Goal: Information Seeking & Learning: Check status

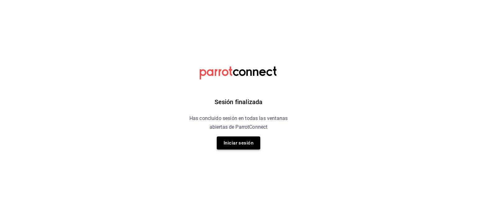
click at [247, 139] on button "Iniciar sesión" at bounding box center [238, 142] width 43 height 13
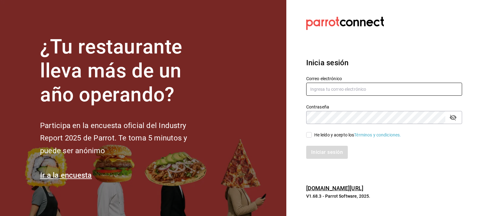
type input "erick.mhg@gmail.com"
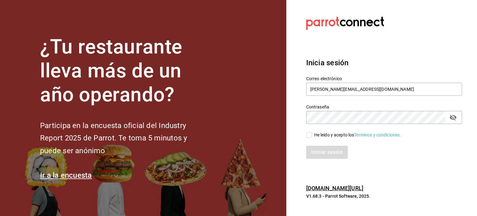
click at [309, 134] on input "He leído y acepto los Términos y condiciones." at bounding box center [309, 135] width 6 height 6
checkbox input "true"
click at [318, 154] on button "Iniciar sesión" at bounding box center [327, 152] width 42 height 13
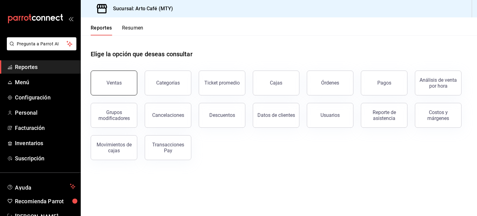
click at [130, 75] on button "Ventas" at bounding box center [114, 82] width 47 height 25
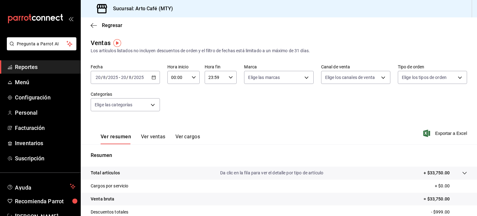
click at [155, 76] on div "[DATE] [DATE] - [DATE] [DATE]" at bounding box center [125, 77] width 69 height 13
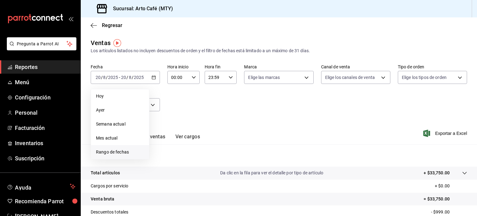
click at [134, 151] on span "Rango de fechas" at bounding box center [120, 152] width 48 height 7
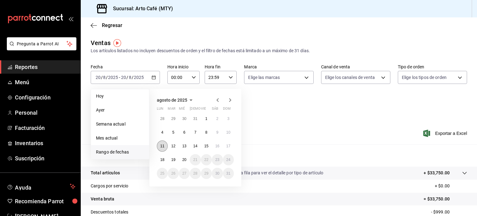
click at [163, 147] on abbr "11" at bounding box center [162, 146] width 4 height 4
click at [233, 146] on div "28 29 30 31 1 2 3 4 5 6 7 8 9 10 11 12 13 14 15 16 17 18 19 20 21 22 23 24 25 2…" at bounding box center [195, 146] width 77 height 66
click at [229, 144] on abbr "17" at bounding box center [228, 146] width 4 height 4
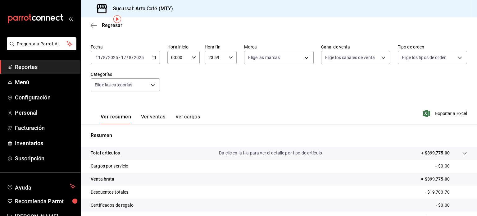
scroll to position [20, 0]
click at [90, 22] on div "Regresar" at bounding box center [279, 25] width 396 height 16
click at [94, 25] on icon "button" at bounding box center [94, 25] width 6 height 0
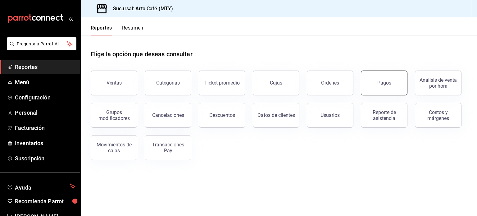
click at [370, 89] on button "Pagos" at bounding box center [384, 82] width 47 height 25
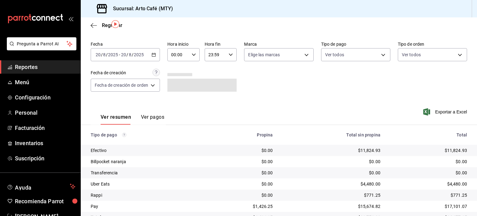
scroll to position [36, 0]
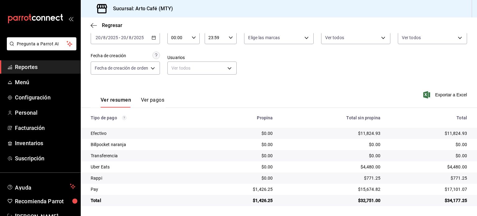
click at [187, 131] on div "Efectivo" at bounding box center [145, 133] width 109 height 6
